Goal: Information Seeking & Learning: Learn about a topic

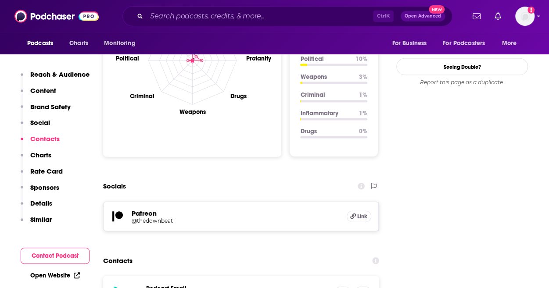
scroll to position [1015, 0]
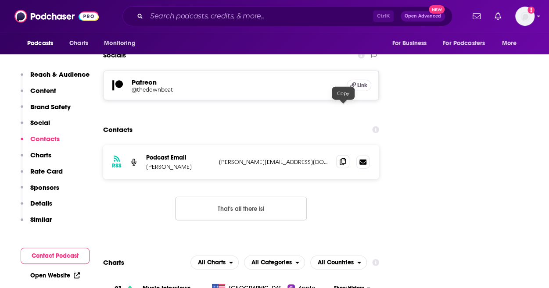
click at [341, 159] on icon at bounding box center [343, 162] width 6 height 7
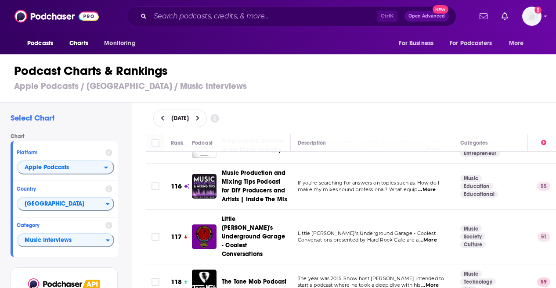
scroll to position [4187, 0]
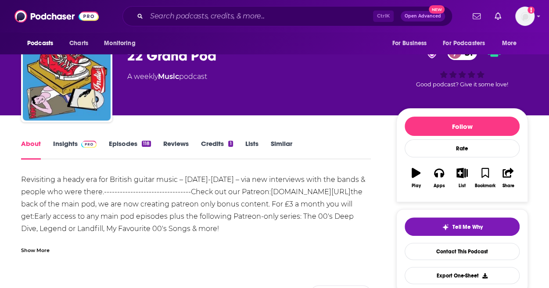
scroll to position [29, 0]
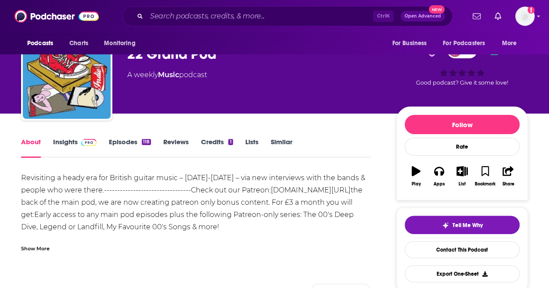
click at [131, 149] on link "Episodes 118" at bounding box center [130, 148] width 42 height 20
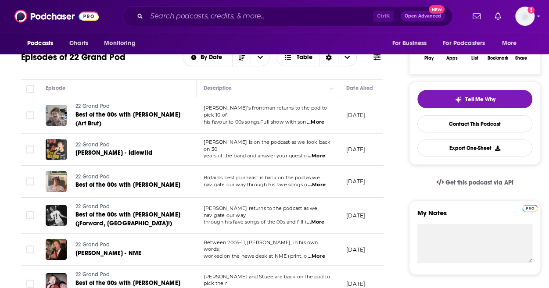
scroll to position [98, 0]
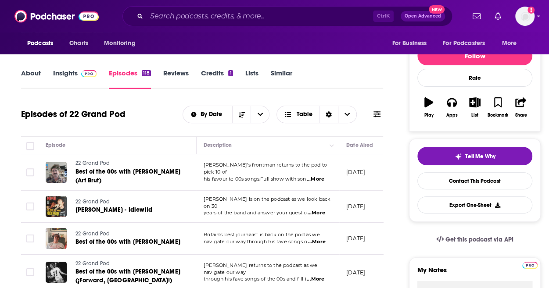
click at [80, 77] on span at bounding box center [87, 73] width 19 height 8
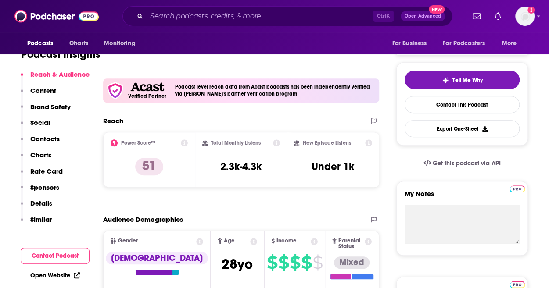
scroll to position [102, 0]
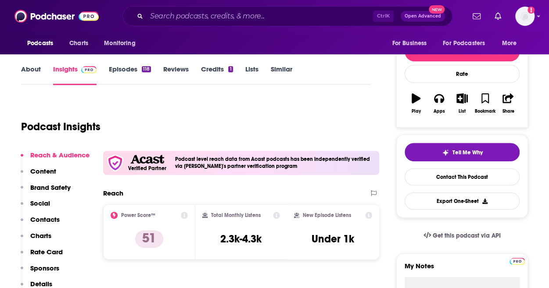
click at [26, 68] on link "About" at bounding box center [31, 75] width 20 height 20
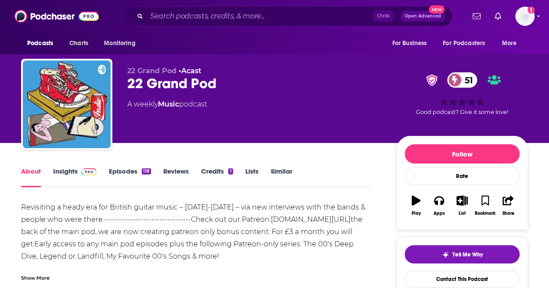
scroll to position [20, 0]
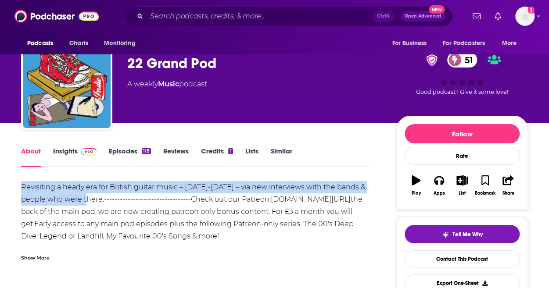
drag, startPoint x: 102, startPoint y: 200, endPoint x: 20, endPoint y: 183, distance: 83.8
copy div "Revisiting a heady era for British guitar music – 2001-2008 – via new interview…"
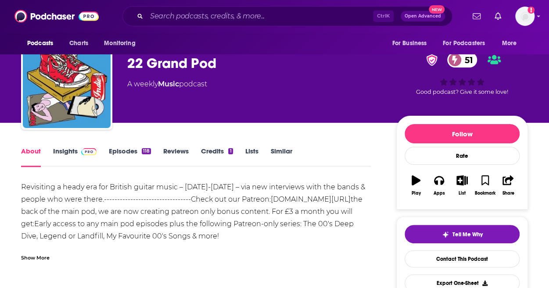
click at [182, 237] on div "Revisiting a heady era for British guitar music – 2001-2008 – via new interview…" at bounding box center [196, 224] width 350 height 86
click at [121, 153] on link "Episodes 118" at bounding box center [130, 157] width 42 height 20
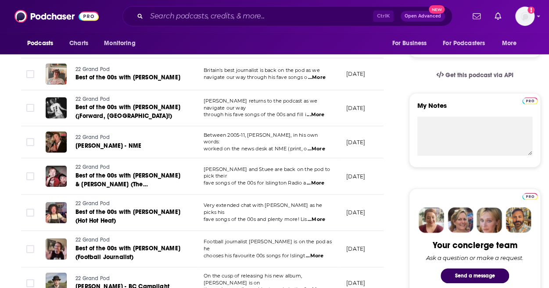
scroll to position [263, 0]
click at [317, 146] on span "...More" at bounding box center [316, 148] width 18 height 7
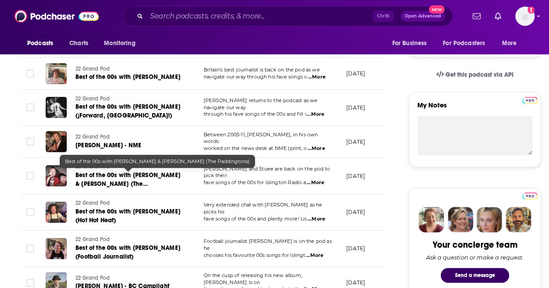
scroll to position [0, 0]
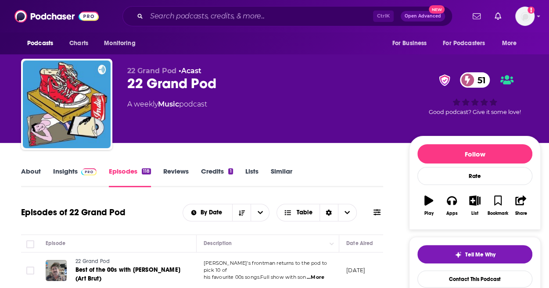
click at [67, 169] on link "Insights" at bounding box center [74, 177] width 43 height 20
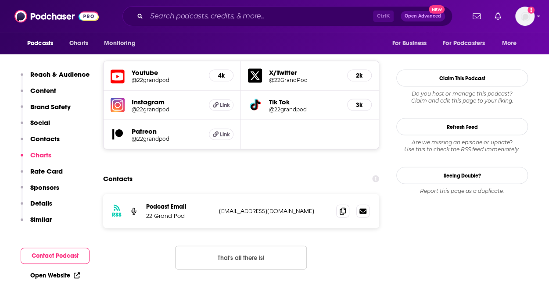
scroll to position [889, 0]
click at [347, 204] on span at bounding box center [342, 210] width 13 height 13
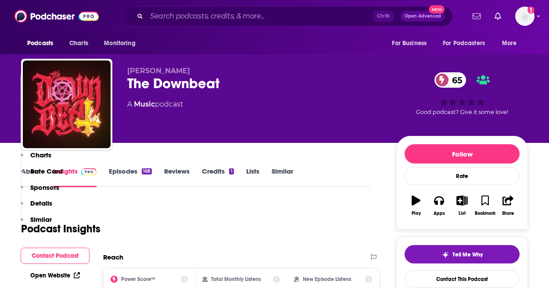
scroll to position [1015, 0]
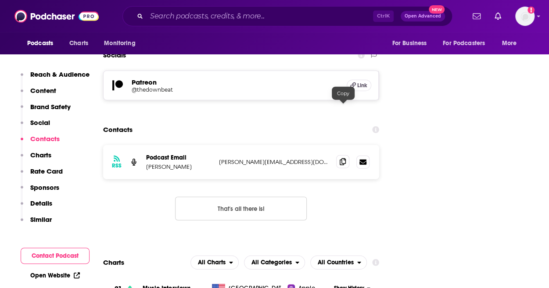
click at [344, 155] on span at bounding box center [342, 161] width 13 height 13
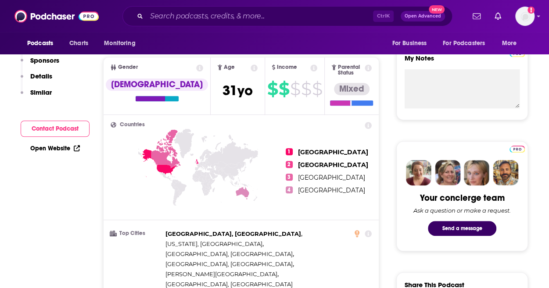
scroll to position [0, 0]
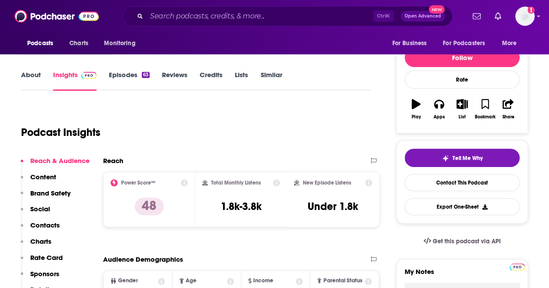
scroll to position [101, 0]
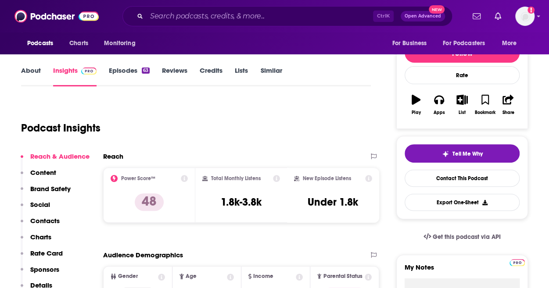
click at [129, 71] on link "Episodes 63" at bounding box center [129, 76] width 41 height 20
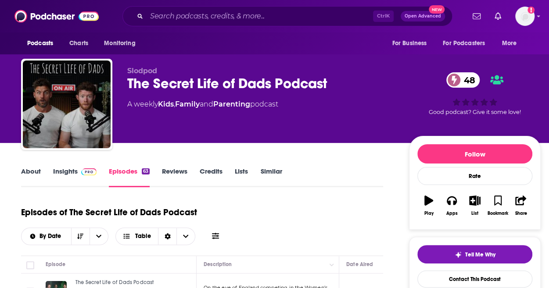
click at [33, 172] on link "About" at bounding box center [31, 177] width 20 height 20
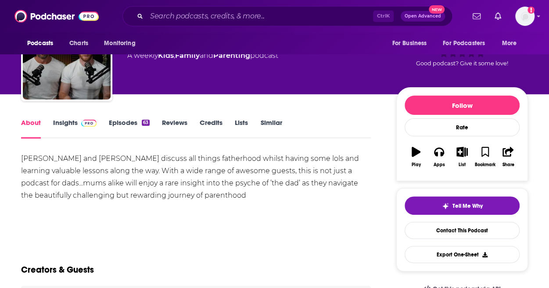
scroll to position [36, 0]
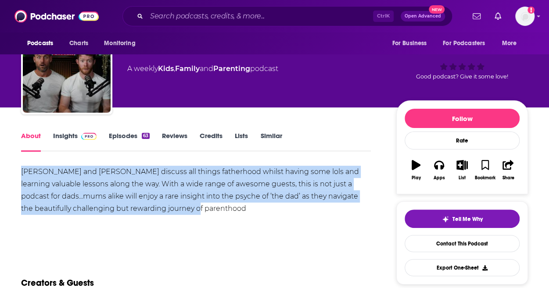
drag, startPoint x: 198, startPoint y: 211, endPoint x: 13, endPoint y: 173, distance: 189.7
copy div "[PERSON_NAME] and [PERSON_NAME] discuss all things fatherhood whilst having som…"
click at [86, 217] on div "[PERSON_NAME] and [PERSON_NAME] discuss all things fatherhood whilst having som…" at bounding box center [196, 196] width 350 height 61
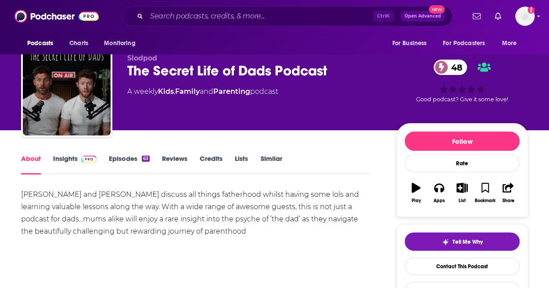
scroll to position [0, 0]
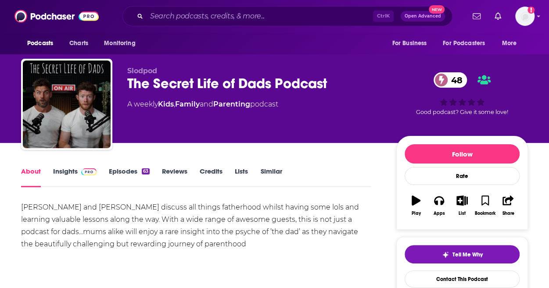
click at [68, 174] on link "Insights" at bounding box center [74, 177] width 43 height 20
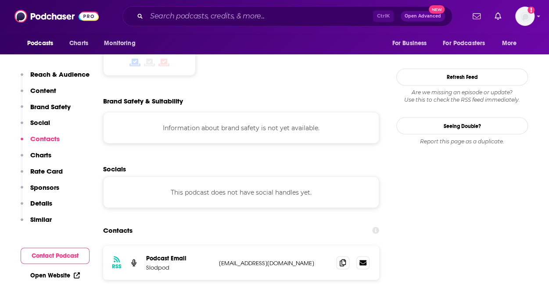
scroll to position [752, 0]
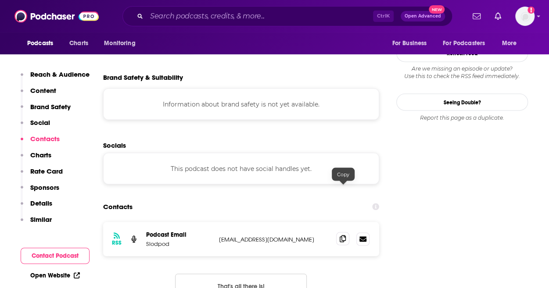
click at [346, 235] on icon at bounding box center [343, 238] width 6 height 7
